Goal: Use online tool/utility: Utilize a website feature to perform a specific function

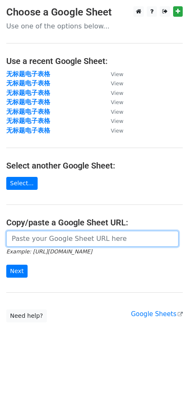
click at [70, 240] on input "url" at bounding box center [92, 239] width 172 height 16
paste input "https://docs.google.com/spreadsheets/d/1SgyIgT5pUM_D70htoYIcnRHDC3l6rM8saYxzUDB…"
type input "https://docs.google.com/spreadsheets/d/1SgyIgT5pUM_D70htoYIcnRHDC3l6rM8saYxzUDB…"
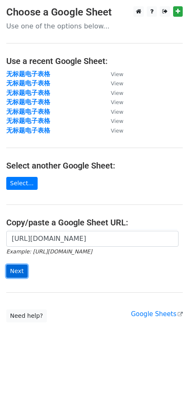
click at [15, 267] on input "Next" at bounding box center [16, 270] width 21 height 13
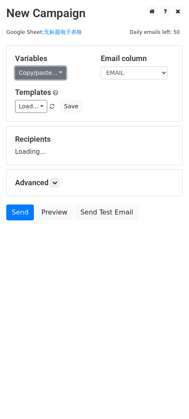
click at [37, 69] on link "Copy/paste..." at bounding box center [40, 72] width 51 height 13
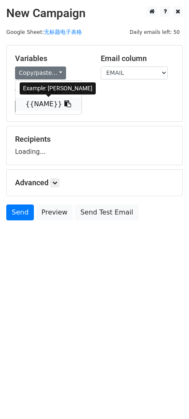
click at [48, 107] on link "{{NAME}}" at bounding box center [48, 103] width 66 height 13
